Goal: Navigation & Orientation: Find specific page/section

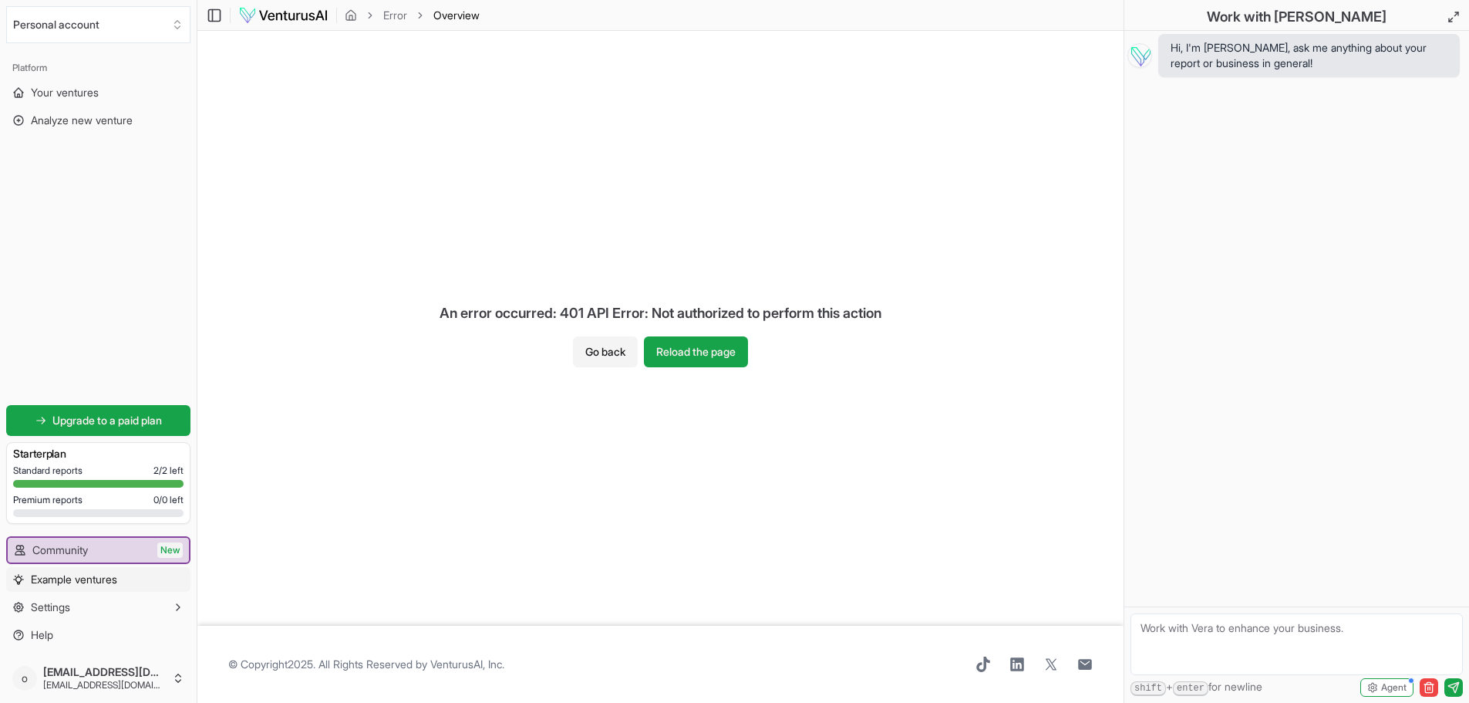
click at [76, 582] on span "Example ventures" at bounding box center [74, 579] width 86 height 15
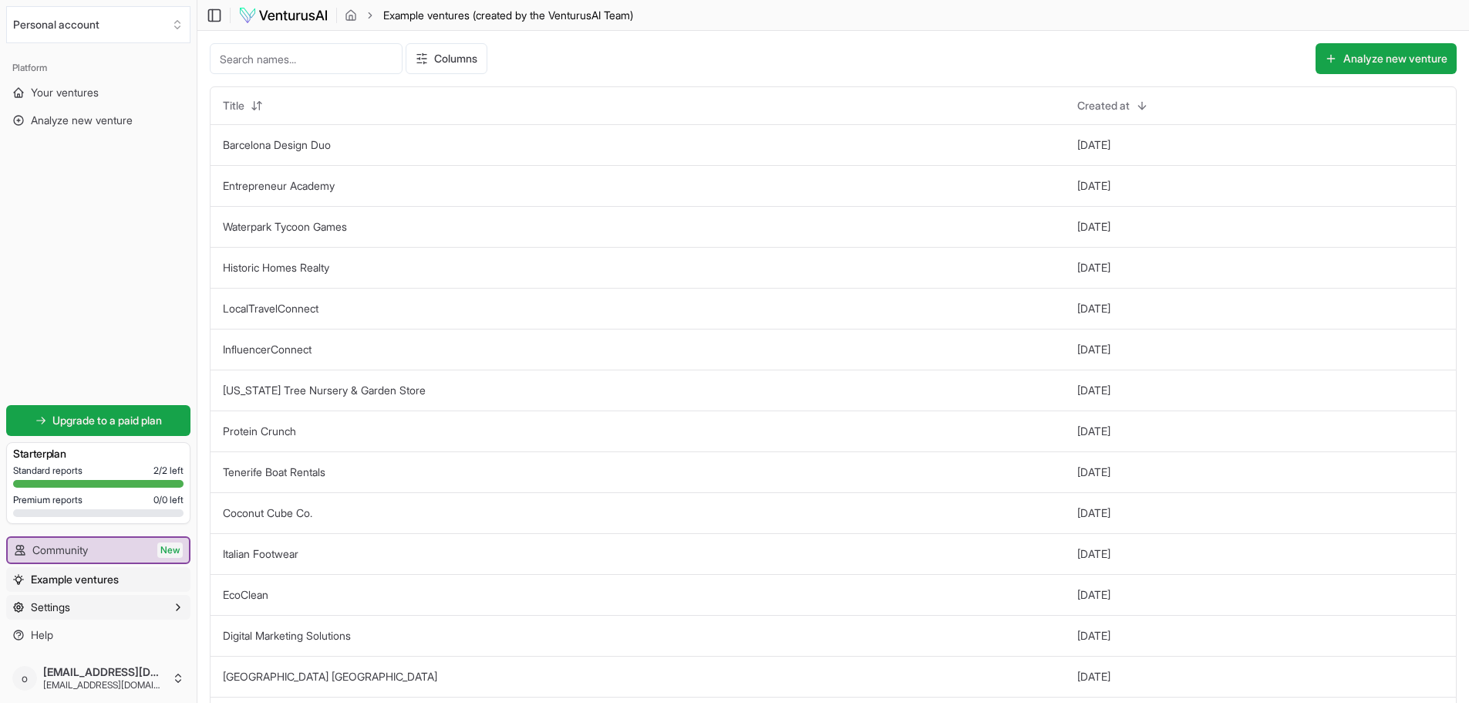
click at [51, 607] on span "Settings" at bounding box center [50, 606] width 39 height 15
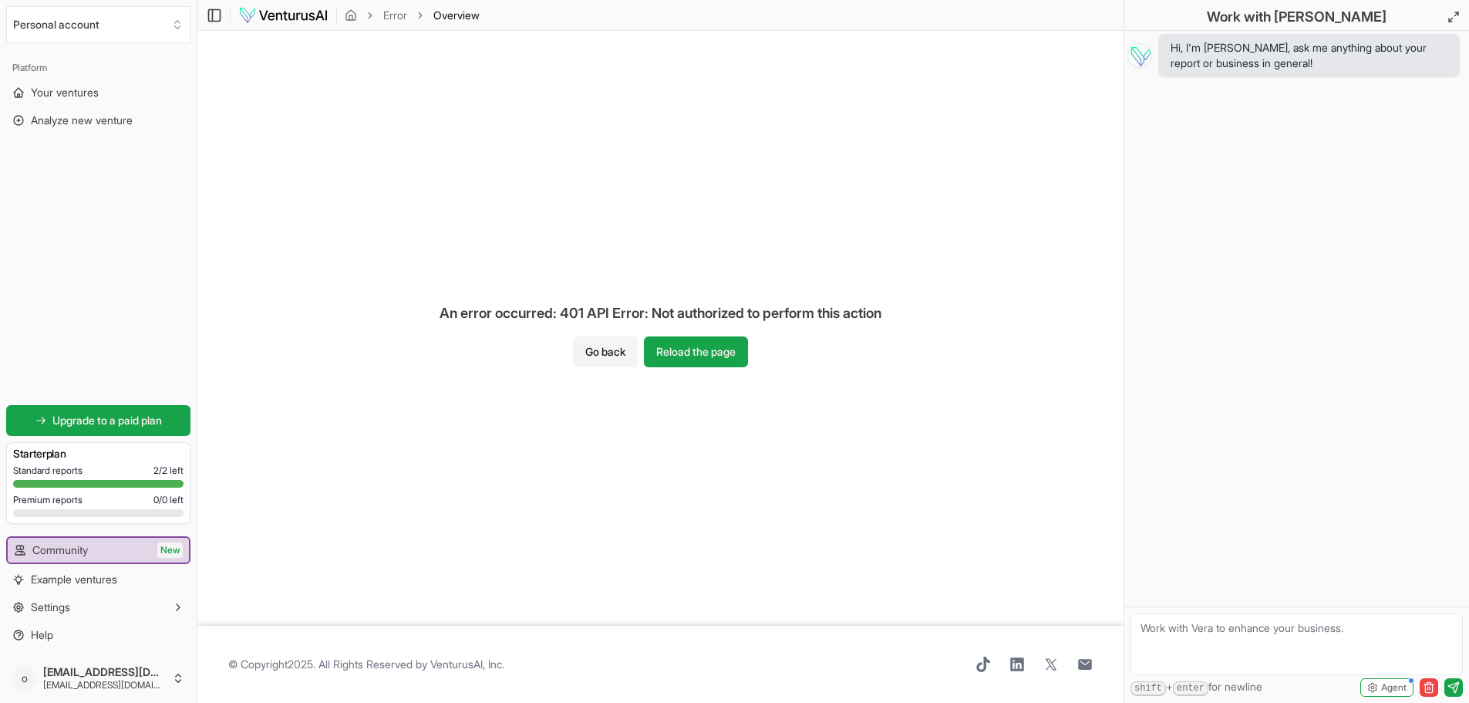
click at [130, 465] on div "Standard reports 2 / 2 left" at bounding box center [98, 470] width 170 height 12
click at [66, 115] on span "Analyze new venture" at bounding box center [82, 120] width 102 height 15
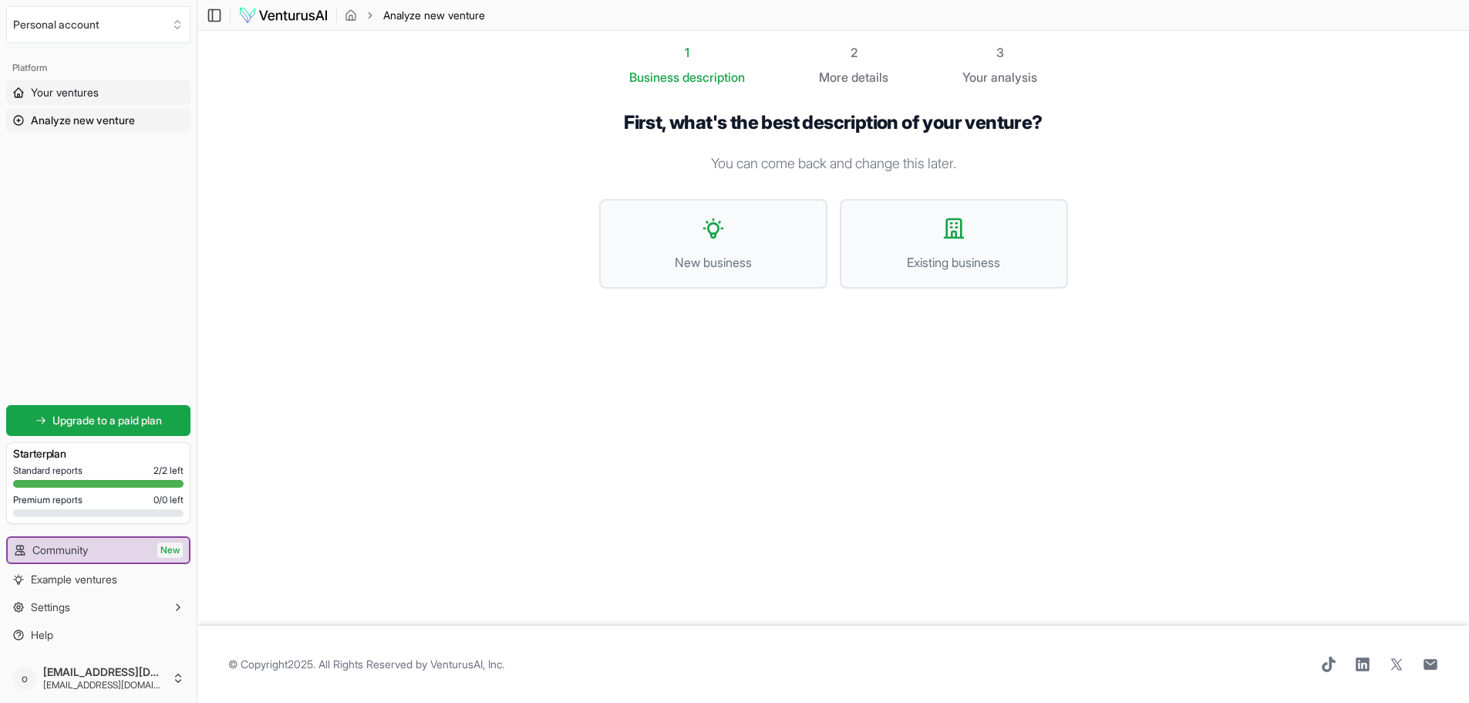
click at [66, 92] on span "Your ventures" at bounding box center [65, 92] width 68 height 15
